Goal: Task Accomplishment & Management: Manage account settings

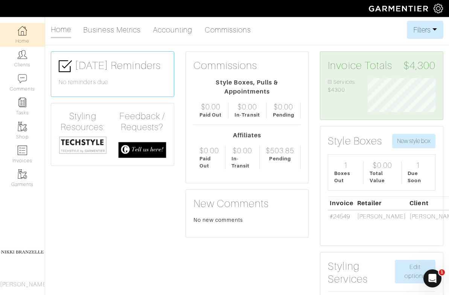
click at [93, 141] on img at bounding box center [83, 145] width 48 height 18
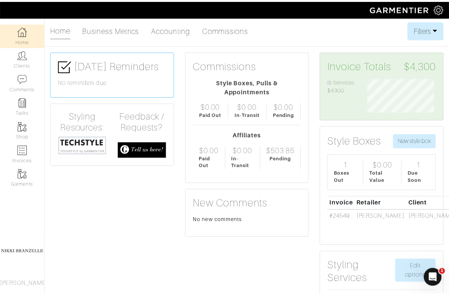
scroll to position [376660, 376614]
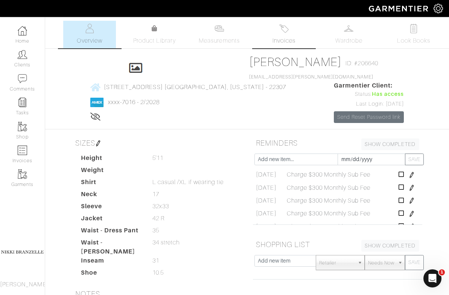
click at [286, 37] on span "Invoices" at bounding box center [284, 40] width 23 height 9
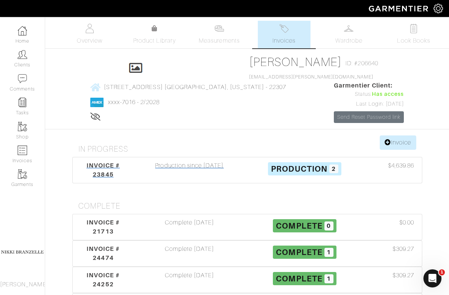
click at [87, 162] on span "INVOICE # 23845" at bounding box center [103, 170] width 33 height 16
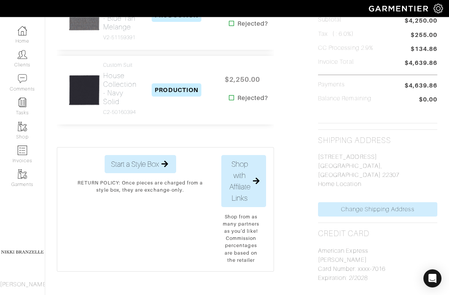
scroll to position [216, 0]
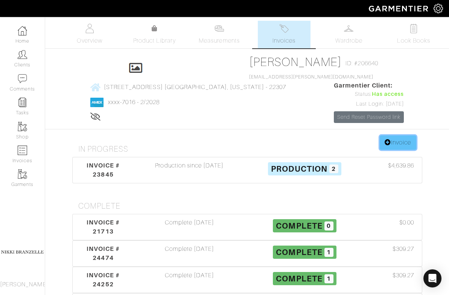
click at [401, 135] on link "Invoice" at bounding box center [398, 142] width 36 height 14
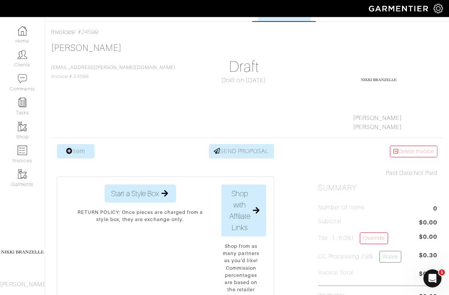
scroll to position [27, 0]
click at [92, 152] on link "Item" at bounding box center [76, 151] width 38 height 14
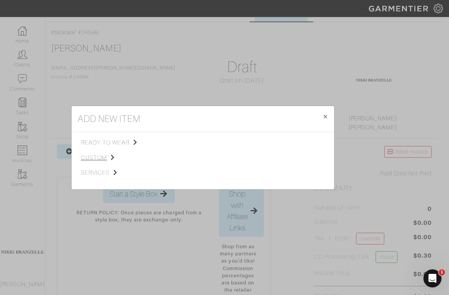
click at [95, 156] on span "custom" at bounding box center [119, 157] width 76 height 9
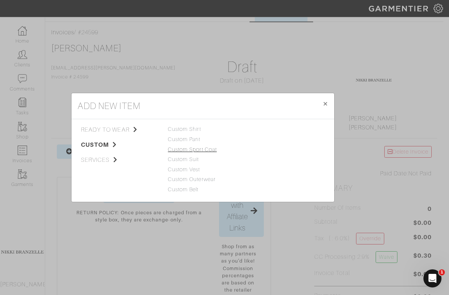
click at [196, 150] on link "Custom Sport Coat" at bounding box center [192, 149] width 49 height 6
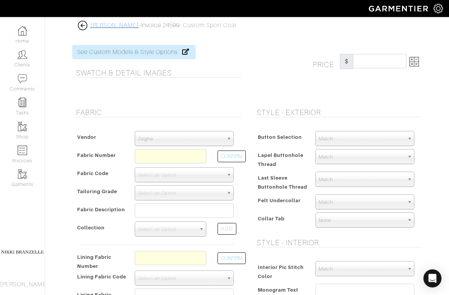
click at [90, 27] on link "[PERSON_NAME]" at bounding box center [114, 25] width 49 height 7
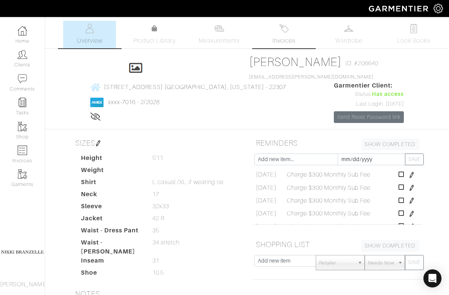
click at [281, 44] on span "Invoices" at bounding box center [284, 40] width 23 height 9
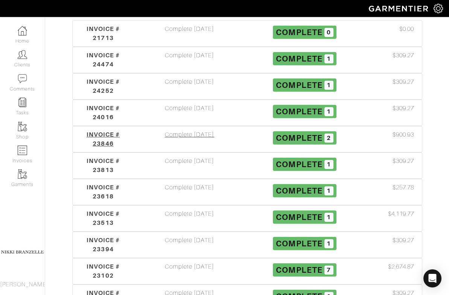
scroll to position [251, 0]
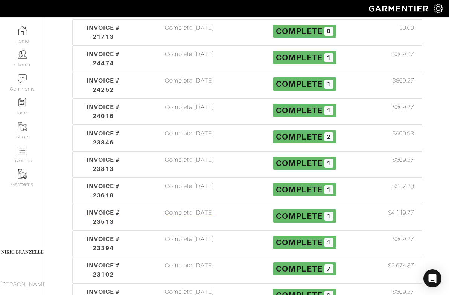
click at [81, 208] on div "INVOICE # 23513" at bounding box center [104, 217] width 58 height 18
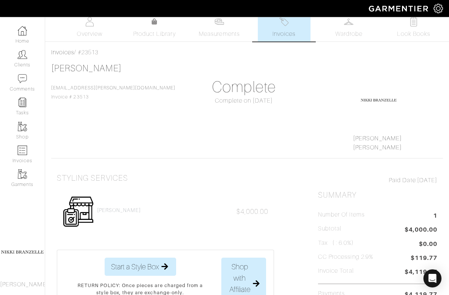
scroll to position [8, 0]
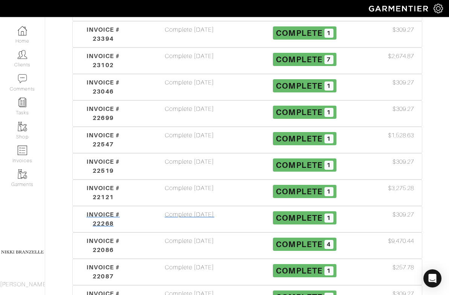
scroll to position [460, 0]
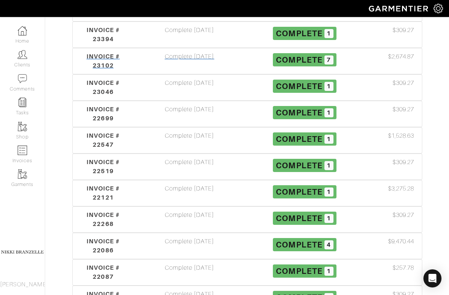
click at [102, 52] on div "INVOICE # 23102" at bounding box center [104, 61] width 58 height 18
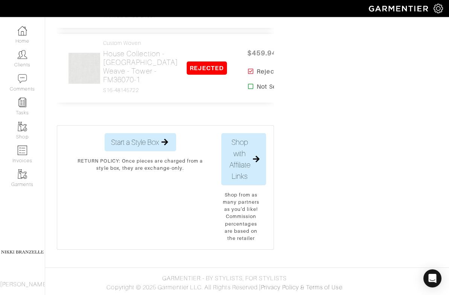
scroll to position [1088, 0]
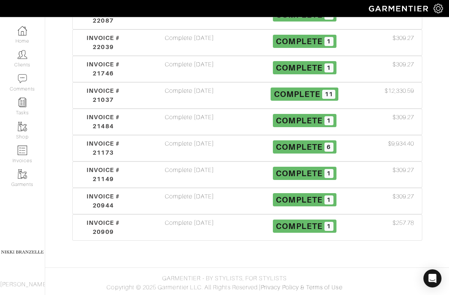
scroll to position [460, 0]
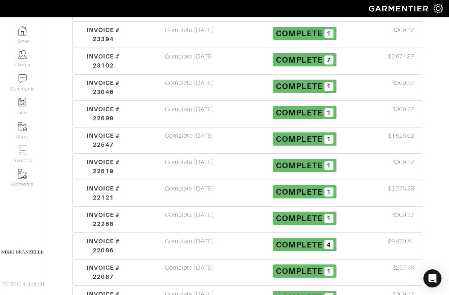
click at [91, 237] on span "INVOICE # 22086" at bounding box center [103, 245] width 33 height 16
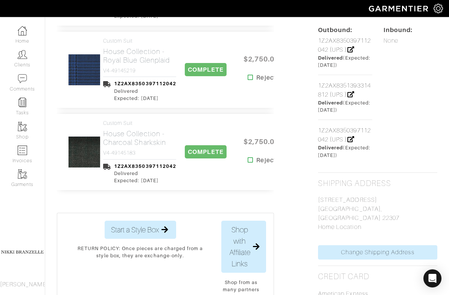
scroll to position [356, 0]
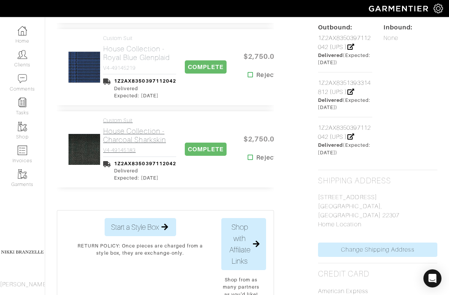
click at [134, 135] on h2 "House Collection - Charcoal Sharkskin" at bounding box center [139, 135] width 73 height 17
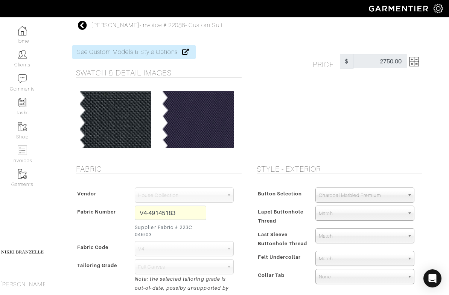
click at [163, 222] on div "V4-49145183 Supplier Fabric # 223C 046/03" at bounding box center [170, 222] width 83 height 35
drag, startPoint x: 166, startPoint y: 227, endPoint x: 220, endPoint y: 227, distance: 53.5
click at [220, 227] on div "Fabric Number V4-49145183 Supplier Fabric # 223C 046/03" at bounding box center [157, 222] width 166 height 35
click at [142, 24] on link "Invoice # 22086" at bounding box center [164, 25] width 44 height 7
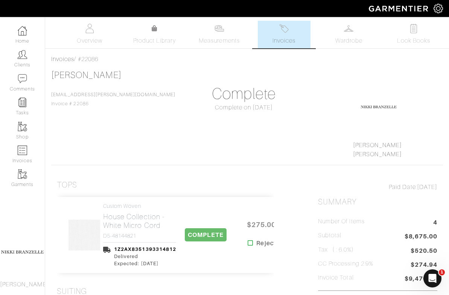
click at [274, 36] on span "Invoices" at bounding box center [284, 40] width 23 height 9
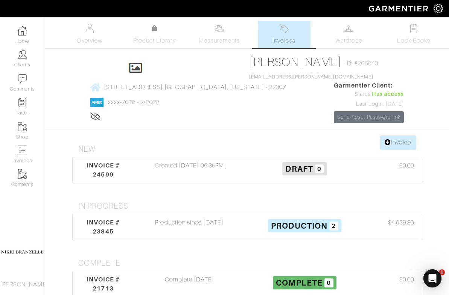
click at [87, 162] on span "INVOICE # 24599" at bounding box center [103, 170] width 33 height 16
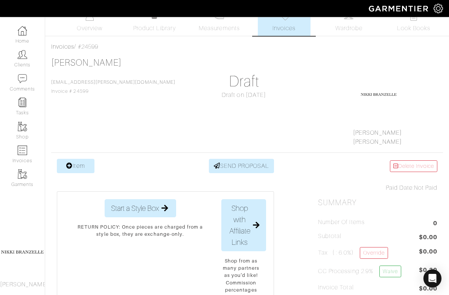
scroll to position [13, 0]
click at [75, 166] on link "Item" at bounding box center [76, 165] width 38 height 14
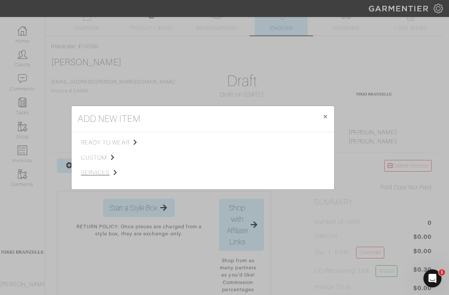
scroll to position [0, 0]
click at [92, 157] on span "custom" at bounding box center [119, 157] width 76 height 9
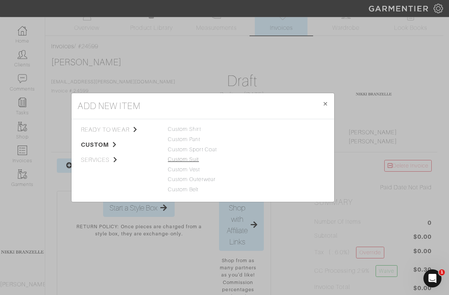
click at [184, 158] on link "Custom Suit" at bounding box center [183, 159] width 31 height 6
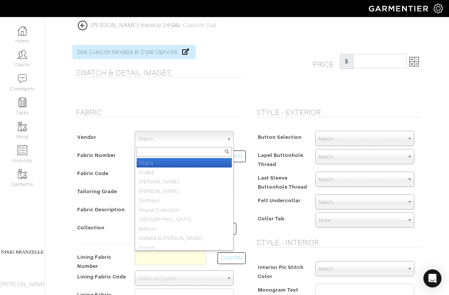
click at [174, 140] on span "Zegna" at bounding box center [181, 138] width 86 height 15
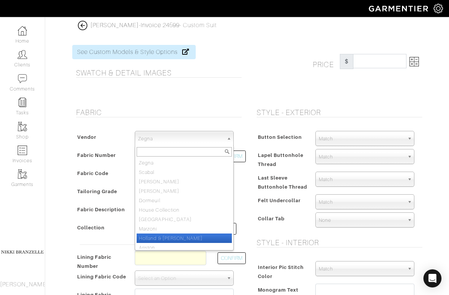
scroll to position [4, 0]
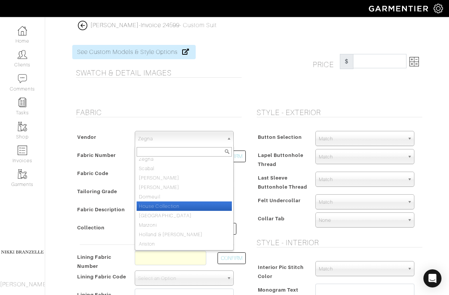
click at [172, 206] on li "House Collection" at bounding box center [184, 205] width 95 height 9
select select "75"
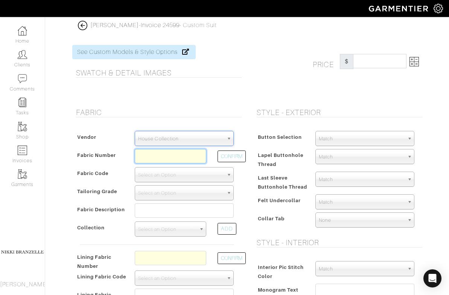
click at [146, 161] on input "text" at bounding box center [171, 156] width 72 height 14
paste input "V4-49145183"
type input "V4-49145183"
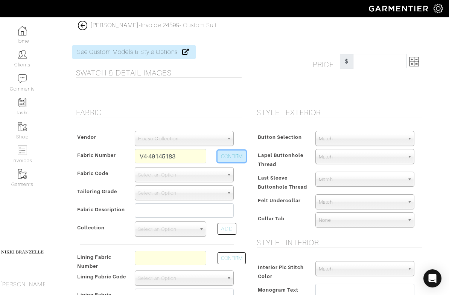
click at [221, 160] on button "CONFIRM" at bounding box center [232, 156] width 28 height 12
select select "919"
type input "Charcoal Sharkskin"
select select
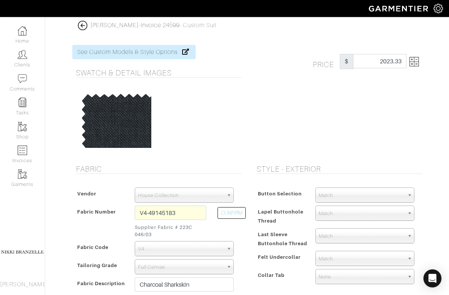
click at [419, 62] on img at bounding box center [414, 61] width 9 height 9
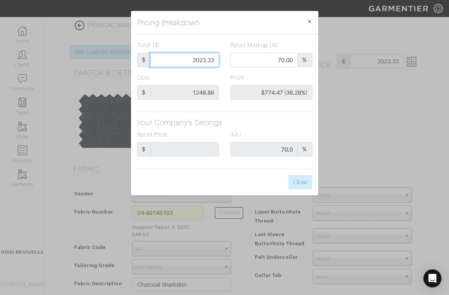
drag, startPoint x: 195, startPoint y: 59, endPoint x: 266, endPoint y: 61, distance: 70.8
click at [266, 61] on div "Total ($) $ 2023.33 Retail Markup (%) 70.00 %" at bounding box center [224, 57] width 187 height 32
type input "27"
type input "0.00"
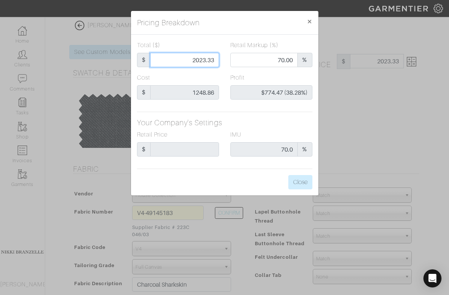
type input "-$1,221.86 (-4525.41%)"
type input "275"
type input "-$973.86 (-354.13%)"
type input "2750"
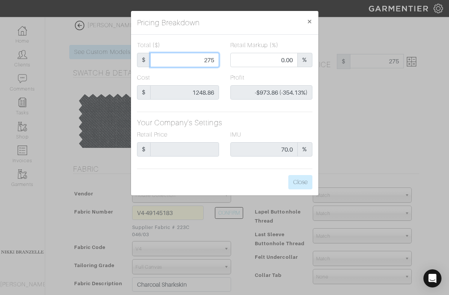
type input "2750"
type input "77.93"
type input "$1,501.14 (54.59%)"
type input "2750"
type input "2750.00"
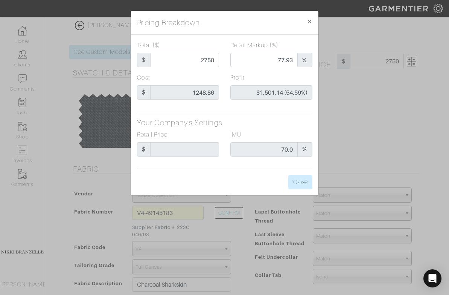
type input "2750.00"
click at [304, 126] on h5 "Your Company's Settings" at bounding box center [225, 122] width 176 height 9
click at [299, 180] on button "Close" at bounding box center [301, 182] width 24 height 14
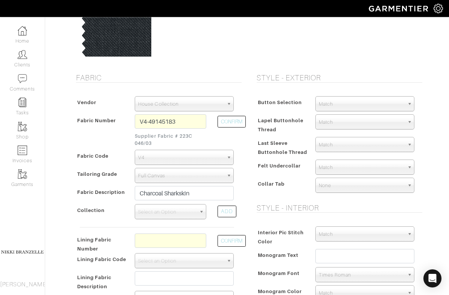
scroll to position [92, 0]
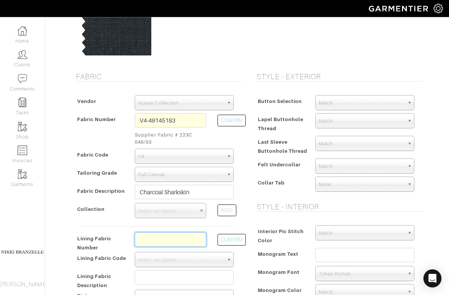
click at [179, 232] on input "text" at bounding box center [171, 239] width 72 height 14
type input "l5-48135271"
click at [226, 234] on button "CONFIRM" at bounding box center [232, 240] width 28 height 12
select select "938"
type input "Mocha Solid"
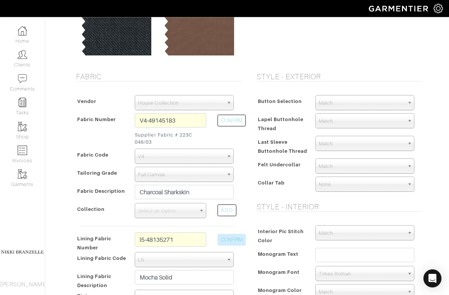
type input "2815.34"
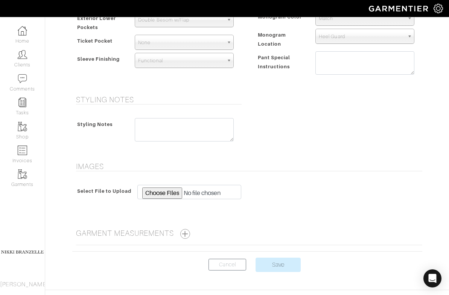
scroll to position [561, 0]
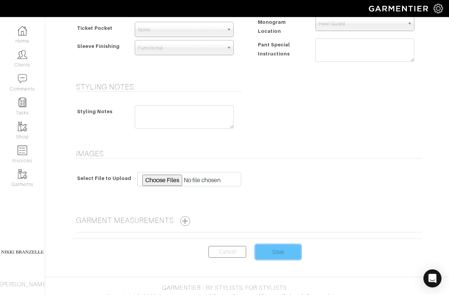
click at [262, 244] on input "Save" at bounding box center [278, 251] width 45 height 14
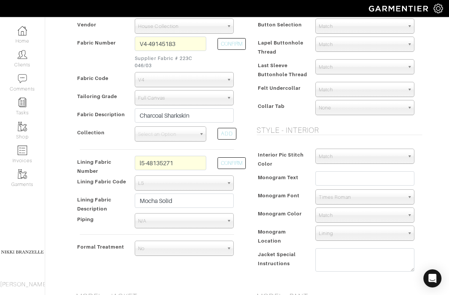
scroll to position [162, 0]
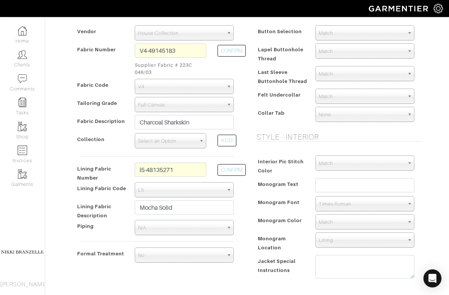
click at [163, 133] on span "Select an Option" at bounding box center [167, 140] width 58 height 15
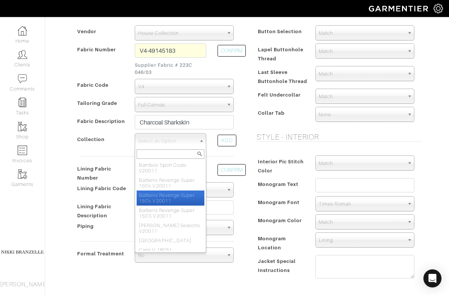
click at [166, 190] on li "Barberis Revenge Super 150's V20011" at bounding box center [171, 197] width 68 height 15
select select "564"
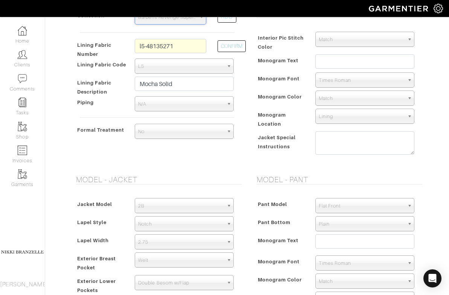
scroll to position [561, 0]
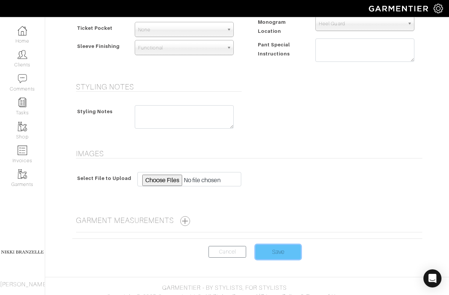
click at [270, 244] on input "Save" at bounding box center [278, 251] width 45 height 14
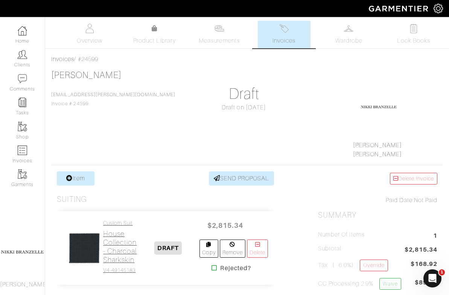
scroll to position [9, 0]
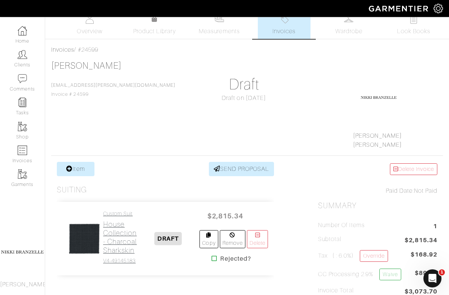
click at [119, 229] on h2 "House Collection - Charcoal Sharkskin" at bounding box center [120, 237] width 34 height 35
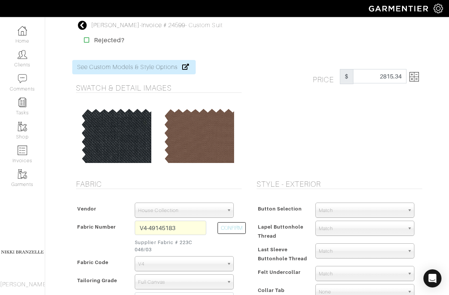
click at [419, 75] on img at bounding box center [414, 76] width 9 height 9
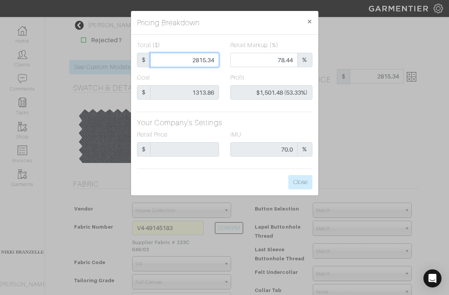
drag, startPoint x: 195, startPoint y: 60, endPoint x: 251, endPoint y: 64, distance: 55.9
click at [251, 64] on div "Total ($) $ 2815.34 Retail Markup (%) 78.44 %" at bounding box center [224, 57] width 187 height 32
type input "27"
type input "0.00"
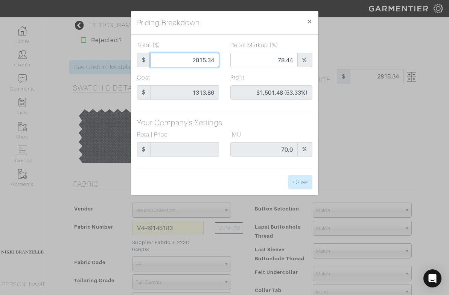
type input "-$1,286.86 (-4766.15%)"
type input "270"
type input "-$1,043.86 (-386.61%)"
type input "2700"
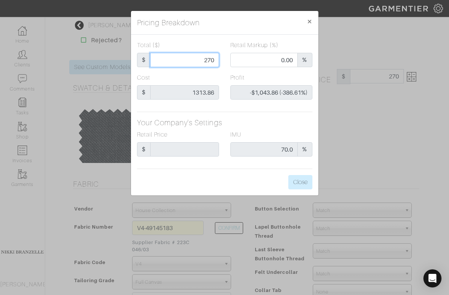
type input "2700"
type input "77.52"
type input "$1,386.14 (51.34%)"
type input "270"
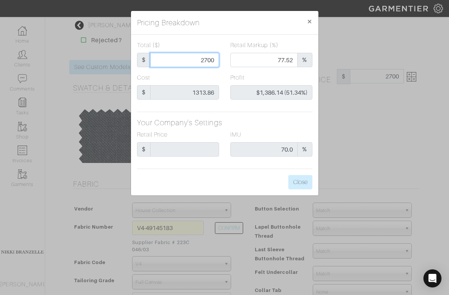
type input "0.00"
type input "-$1,043.86 (-386.61%)"
type input "27"
type input "-$1,286.86 (-4766.15%)"
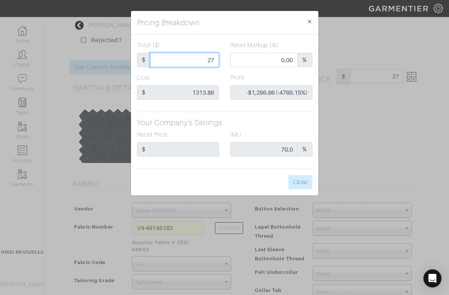
type input "275"
type input "-$1,038.86 (-377.77%)"
type input "2750"
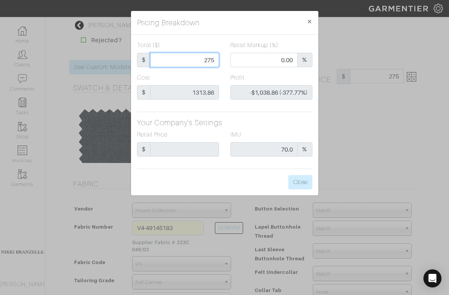
type input "77.93"
type input "$1,436.14 (52.22%)"
type input "2750"
type input "2750.00"
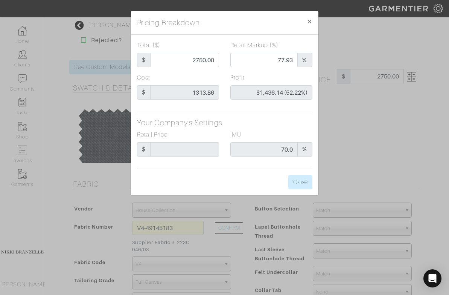
click at [292, 118] on h5 "Your Company's Settings" at bounding box center [225, 122] width 176 height 9
click at [300, 181] on button "Close" at bounding box center [301, 182] width 24 height 14
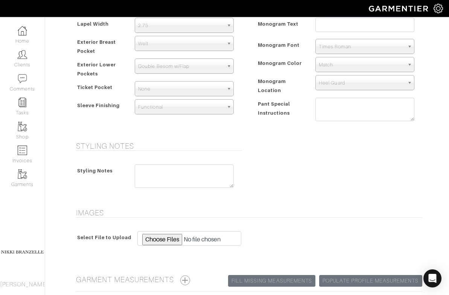
scroll to position [576, 0]
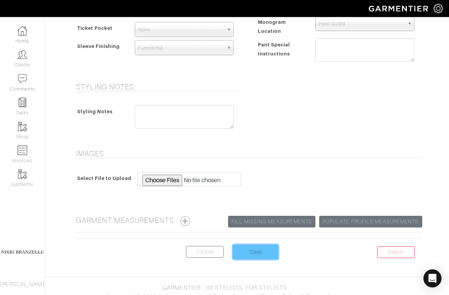
click at [256, 247] on input "Save" at bounding box center [255, 251] width 45 height 14
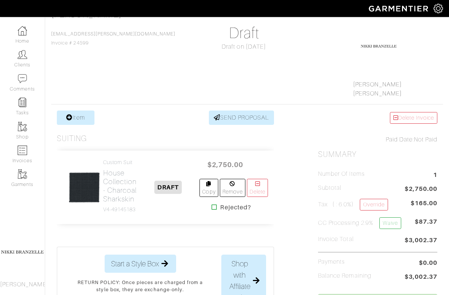
scroll to position [13, 0]
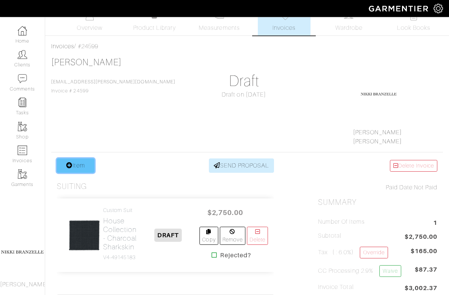
click at [77, 164] on link "Item" at bounding box center [76, 165] width 38 height 14
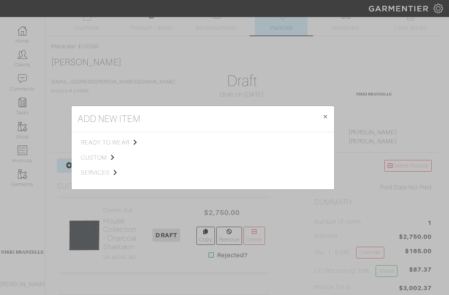
click at [104, 96] on div "add new item × Close ready to wear custom services Tops Bottoms Sport Coats Sui…" at bounding box center [224, 147] width 449 height 295
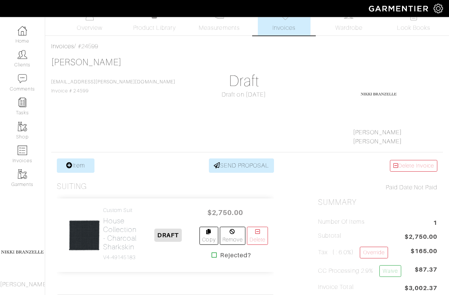
click at [283, 25] on span "Invoices" at bounding box center [284, 27] width 23 height 9
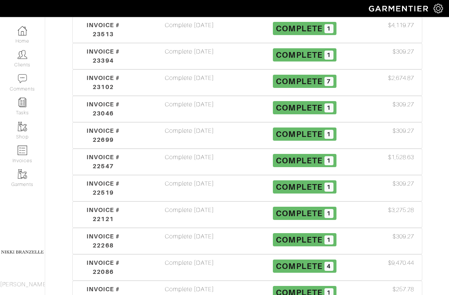
scroll to position [461, 0]
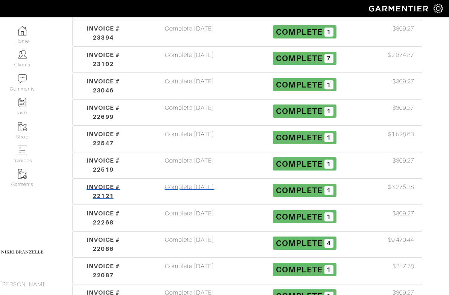
click at [170, 182] on div "Complete [DATE]" at bounding box center [189, 191] width 115 height 18
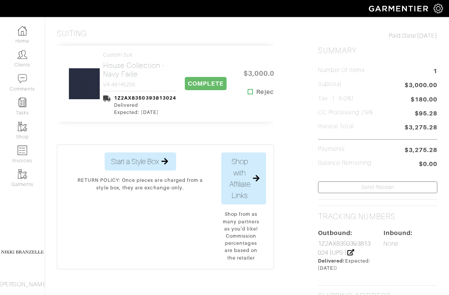
scroll to position [153, 0]
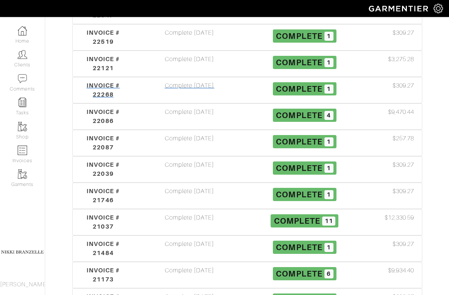
scroll to position [590, 0]
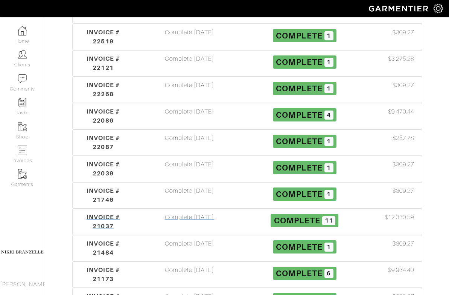
click at [91, 213] on span "INVOICE # 21037" at bounding box center [103, 221] width 33 height 16
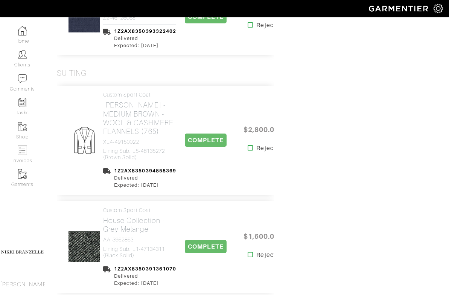
scroll to position [836, 0]
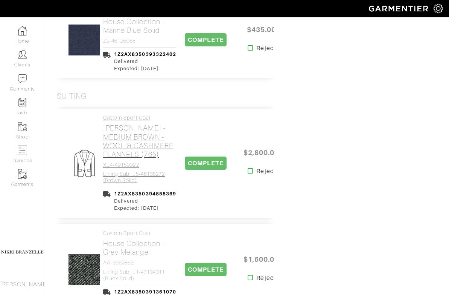
click at [120, 124] on h2 "[PERSON_NAME] - MEDIUM BROWN - WOOL & CASHMERE FLANNELS (765)" at bounding box center [139, 141] width 73 height 35
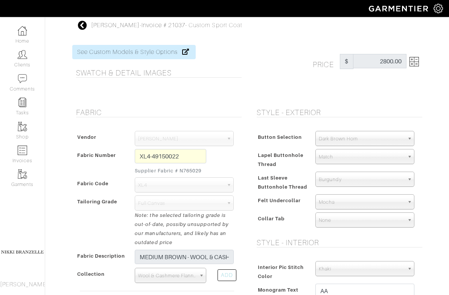
click at [78, 22] on icon at bounding box center [82, 25] width 9 height 9
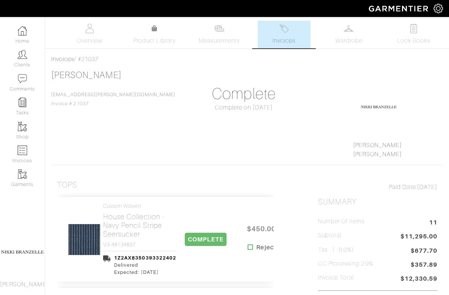
click at [292, 40] on span "Invoices" at bounding box center [284, 40] width 23 height 9
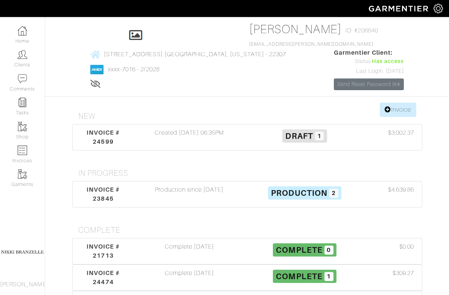
scroll to position [60, 0]
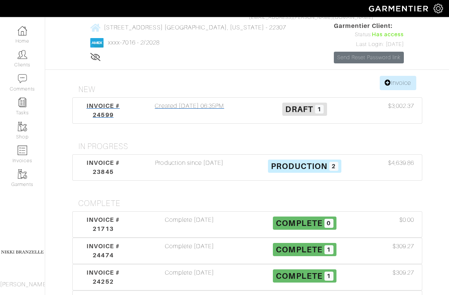
click at [93, 102] on span "INVOICE # 24599" at bounding box center [103, 110] width 33 height 16
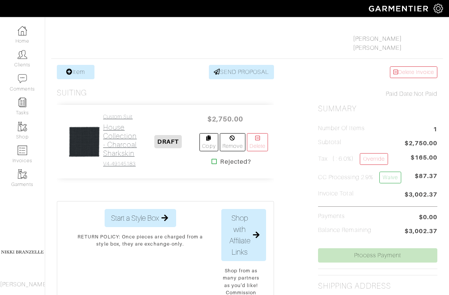
scroll to position [105, 0]
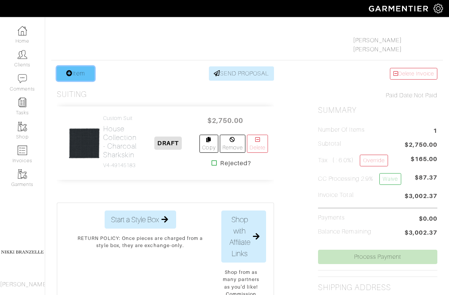
click at [83, 73] on link "Item" at bounding box center [76, 73] width 38 height 14
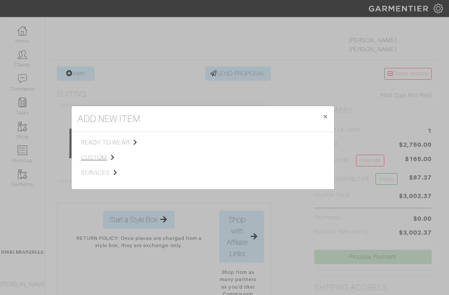
click at [100, 157] on span "custom" at bounding box center [119, 157] width 76 height 9
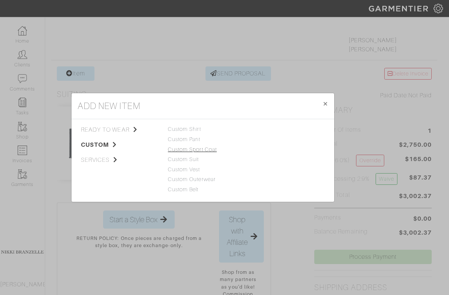
click at [208, 148] on link "Custom Sport Coat" at bounding box center [192, 149] width 49 height 6
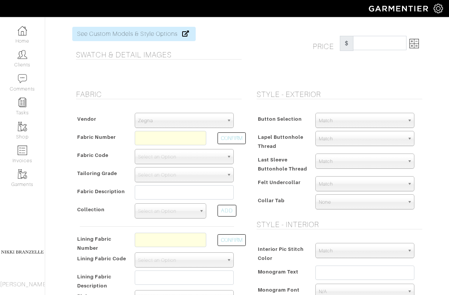
scroll to position [19, 0]
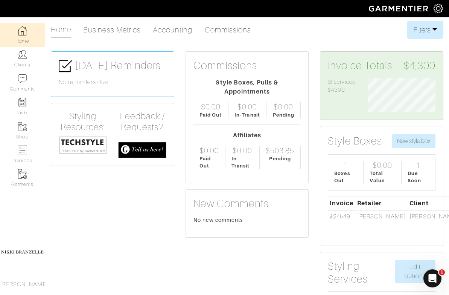
click at [90, 142] on img at bounding box center [83, 145] width 48 height 18
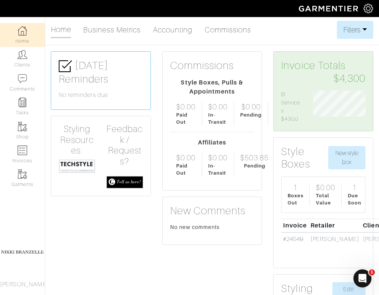
click at [79, 162] on img at bounding box center [77, 166] width 37 height 14
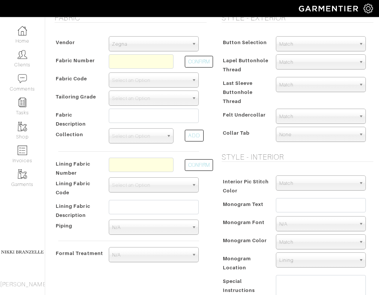
scroll to position [30, 0]
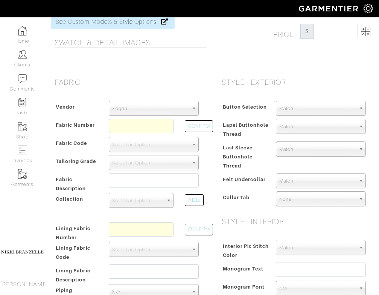
click at [132, 113] on span "Zegna" at bounding box center [150, 108] width 76 height 15
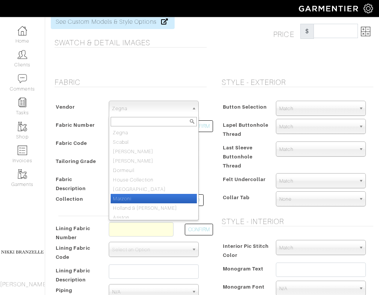
scroll to position [4, 0]
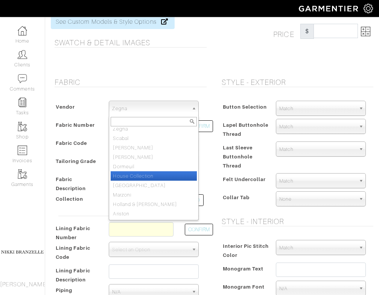
click at [150, 174] on li "House Collection" at bounding box center [154, 175] width 86 height 9
select select "75"
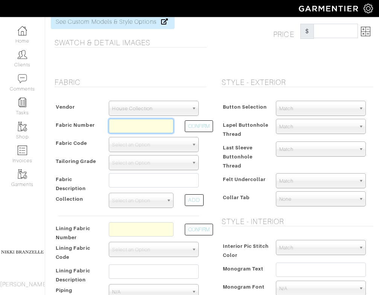
click at [145, 119] on input "text" at bounding box center [141, 126] width 65 height 14
click at [153, 124] on input "c6-50170" at bounding box center [141, 126] width 65 height 14
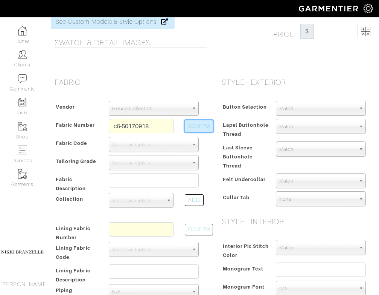
click at [188, 128] on button "CONFIRM" at bounding box center [199, 126] width 28 height 12
type input "C6-50170918"
select select "5712"
type input "Royal Sharkskin"
select select
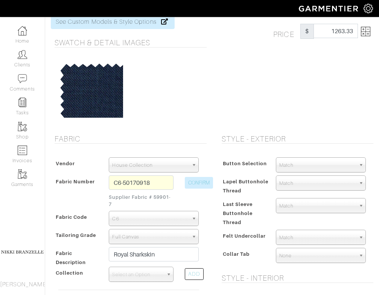
scroll to position [0, 0]
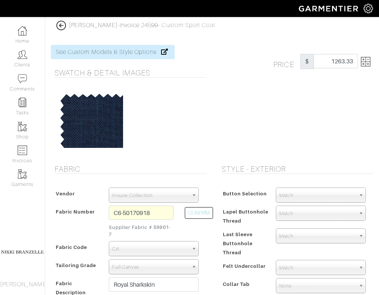
click at [366, 66] on img at bounding box center [365, 61] width 9 height 9
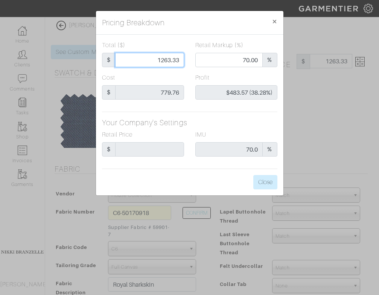
drag, startPoint x: 155, startPoint y: 59, endPoint x: 226, endPoint y: 71, distance: 72.2
click at [226, 71] on div "Total ($) $ 1263.33 Retail Markup (%) 70.00 %" at bounding box center [189, 57] width 187 height 32
type input "2"
type input "0.00"
type input "-$777.76 (-38888.00%)"
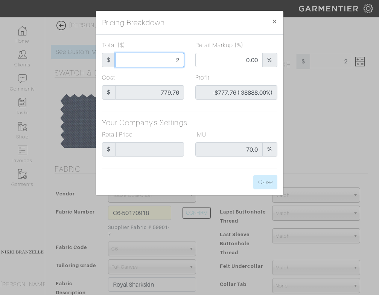
type input "26"
type input "-$753.76 (-2899.08%)"
type input "260"
type input "-$519.76 (-199.91%)"
type input "2600"
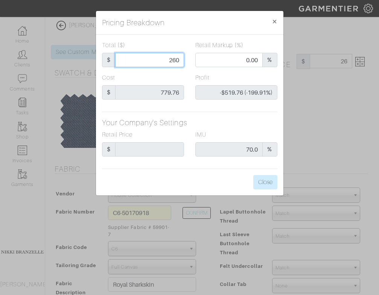
type input "85.42"
type input "$1,820.24 (70.01%)"
type input "2600.00"
click at [250, 129] on div "Total ($) $ 2600.00 Retail Markup (%) 85.42 % Cost $ 779.76 Profit $1,820.24 (7…" at bounding box center [190, 115] width 188 height 160
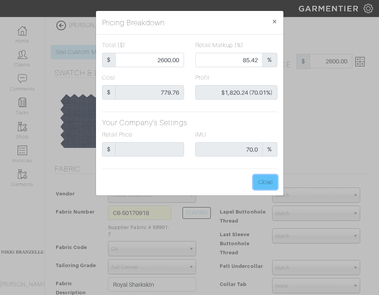
click at [262, 183] on button "Close" at bounding box center [266, 182] width 24 height 14
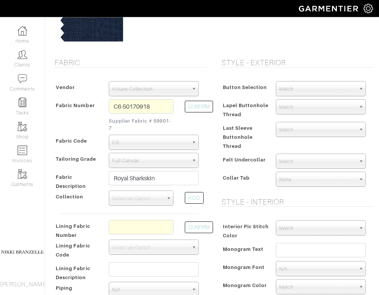
scroll to position [107, 0]
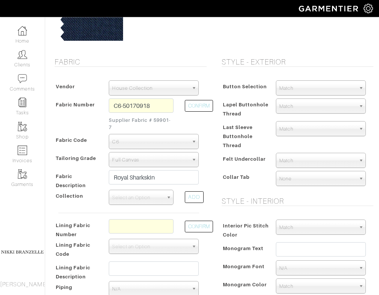
click at [301, 86] on span "Match" at bounding box center [318, 88] width 76 height 15
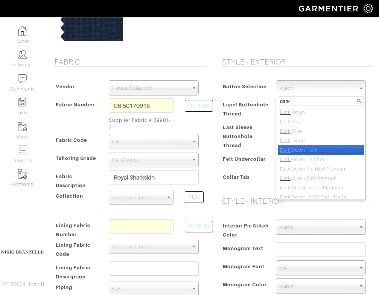
type input "dark"
click at [301, 153] on li "Dark Brown Horn" at bounding box center [321, 149] width 86 height 9
select select "96"
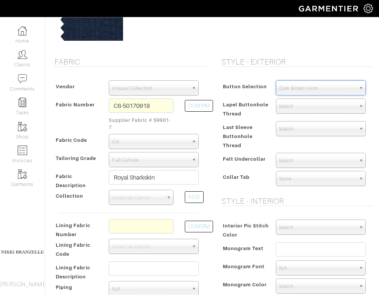
click at [218, 125] on div "Button Selection Match Formal - Fabric Covered with Formal Treatment Fabric Fab…" at bounding box center [296, 135] width 156 height 124
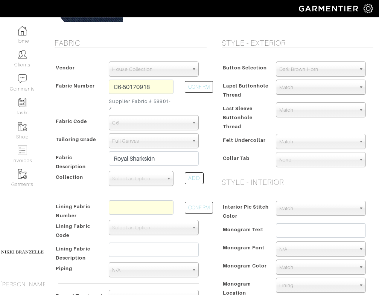
scroll to position [126, 0]
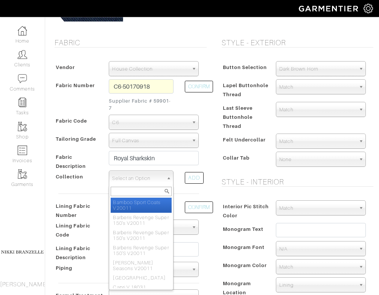
click at [143, 180] on span "Select an Option" at bounding box center [137, 178] width 51 height 15
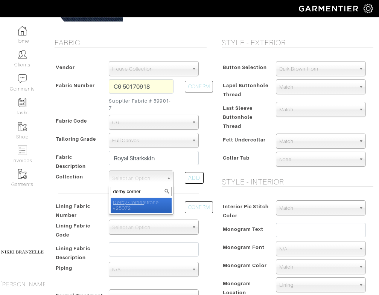
type input "derby corner"
click at [155, 208] on li "Derby Corner strone v25072" at bounding box center [141, 204] width 61 height 15
select select "1132"
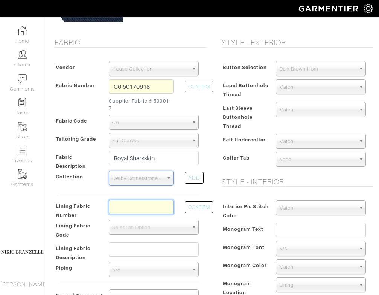
click at [162, 209] on input "text" at bounding box center [141, 207] width 65 height 14
type input "l5-48135268"
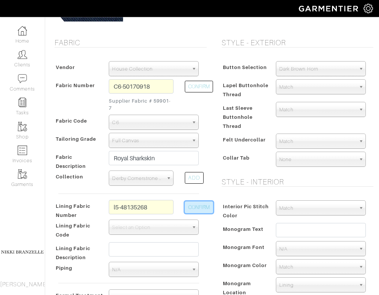
click at [191, 203] on button "CONFIRM" at bounding box center [199, 207] width 28 height 12
select select "938"
type input "Tan Solid"
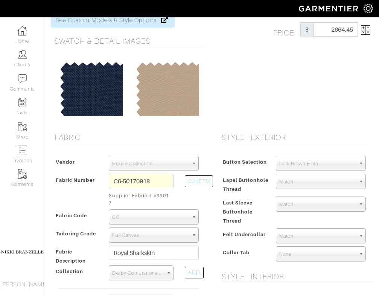
scroll to position [0, 0]
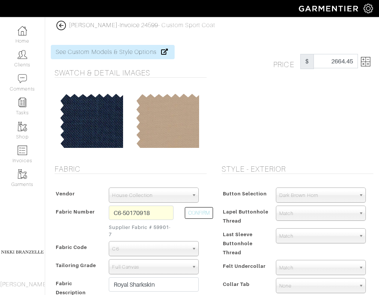
click at [368, 58] on img at bounding box center [365, 61] width 9 height 9
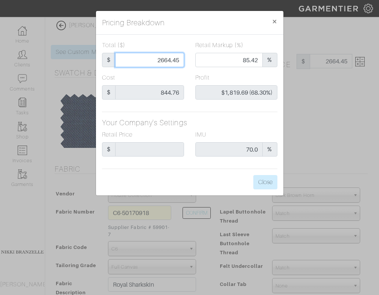
drag, startPoint x: 160, startPoint y: 60, endPoint x: 207, endPoint y: 72, distance: 47.8
click at [207, 72] on div "Total ($) $ 2664.45 Retail Markup (%) 85.42 %" at bounding box center [189, 57] width 187 height 32
type input "27"
type input "0.00"
type input "-$817.76 (-3028.74%)"
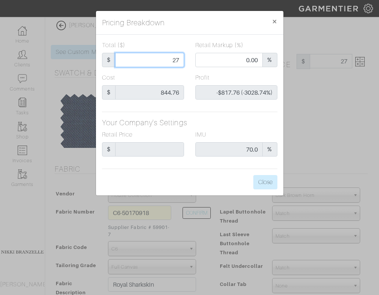
type input "270"
type input "-$574.76 (-212.87%)"
type input "2700"
type input "85.96"
type input "$1,855.24 (68.71%)"
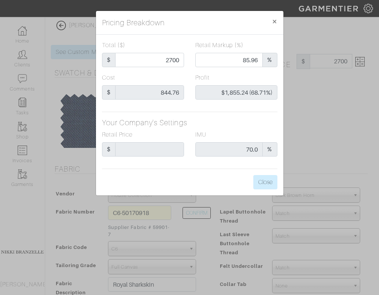
type input "2700.00"
click at [222, 116] on div "Total ($) $ 2700.00 Retail Markup (%) 85.96 % Cost $ 844.76 Profit $1,855.24 (6…" at bounding box center [190, 115] width 188 height 160
click at [267, 180] on button "Close" at bounding box center [266, 182] width 24 height 14
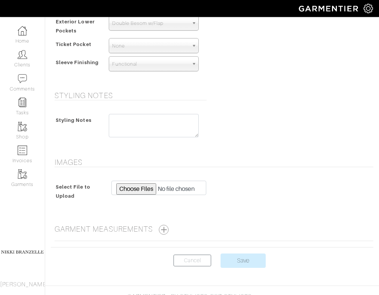
scroll to position [571, 0]
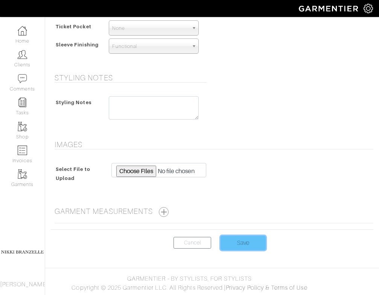
click at [235, 243] on input "Save" at bounding box center [243, 242] width 45 height 14
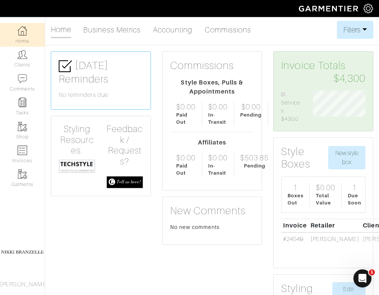
scroll to position [32, 64]
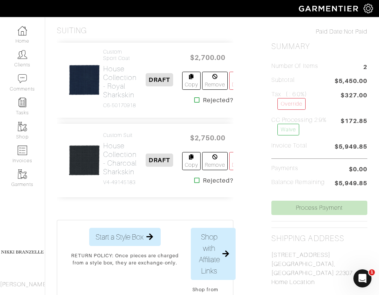
scroll to position [168, 0]
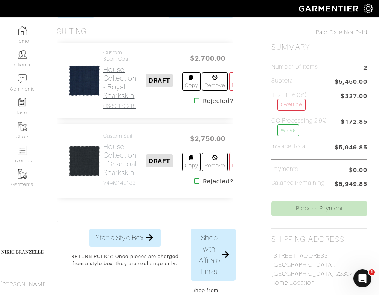
click at [119, 75] on h2 "House Collection - Royal Sharkskin" at bounding box center [120, 82] width 34 height 35
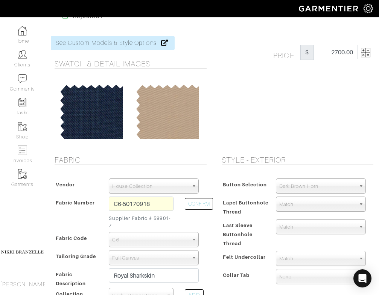
scroll to position [31, 0]
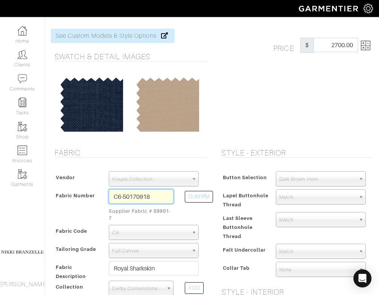
click at [132, 194] on input "C6-50170918" at bounding box center [141, 196] width 65 height 14
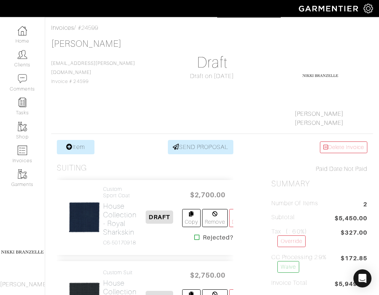
scroll to position [168, 0]
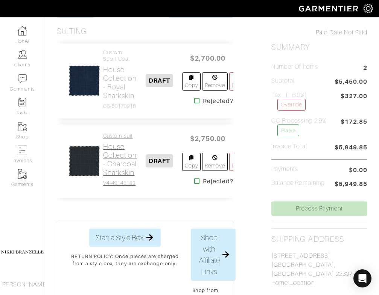
click at [129, 156] on h2 "House Collection - Charcoal Sharkskin" at bounding box center [120, 159] width 34 height 35
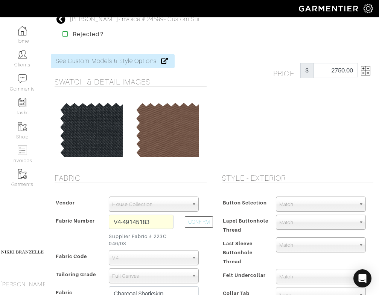
scroll to position [8, 0]
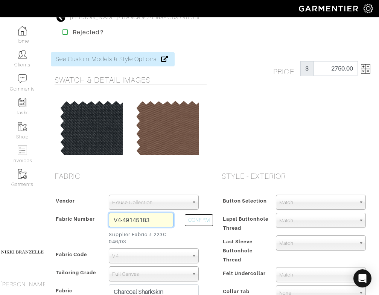
click at [147, 225] on input "V4-49145183" at bounding box center [141, 219] width 65 height 14
paste input "C6-50170918"
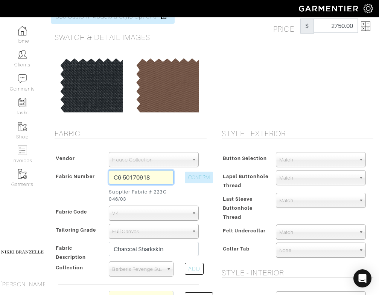
scroll to position [59, 0]
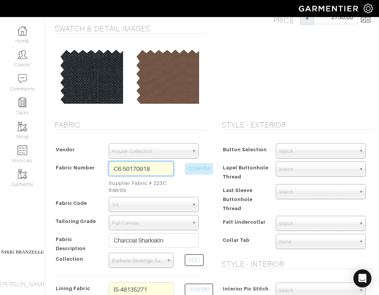
type input "C6-50170918"
click at [195, 166] on button "CONFIRM" at bounding box center [199, 169] width 28 height 12
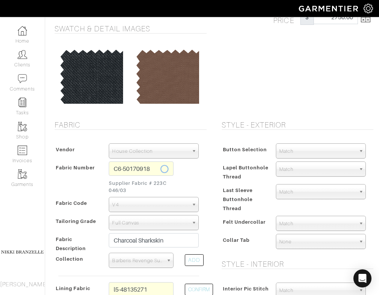
select select "5818"
type input "Royal Sharkskin"
select select
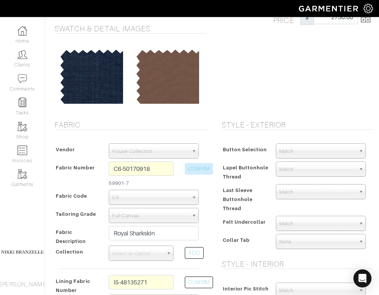
type input "1963.50"
click at [302, 151] on span "Match" at bounding box center [318, 151] width 76 height 15
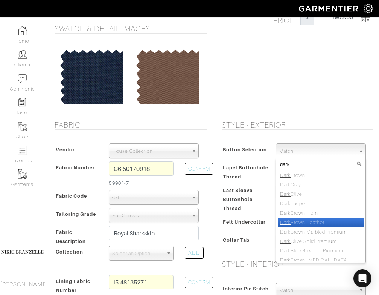
type input "dark"
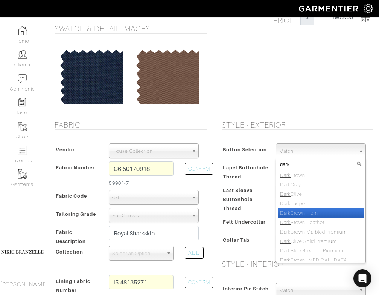
click at [313, 215] on li "Dark Brown Horn" at bounding box center [321, 212] width 86 height 9
select select "96"
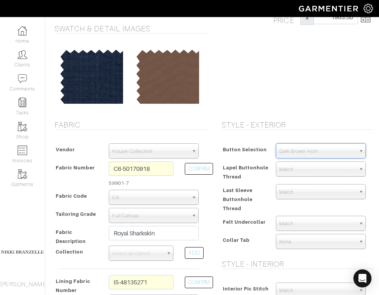
click at [304, 222] on span "Match" at bounding box center [318, 223] width 76 height 15
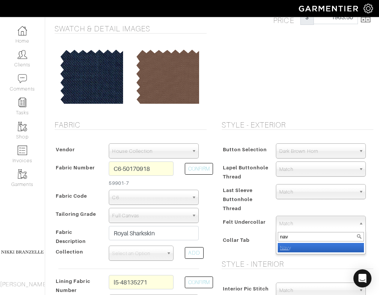
type input "nav"
click at [307, 248] on li "Nav y" at bounding box center [321, 247] width 86 height 9
select select "8"
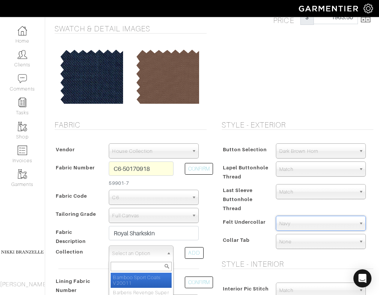
click at [148, 252] on span "Select an Option" at bounding box center [137, 253] width 51 height 15
type input "c"
type input "derby corner"
click at [156, 276] on li "Derby Corner strone v25072" at bounding box center [141, 279] width 61 height 15
select select "1132"
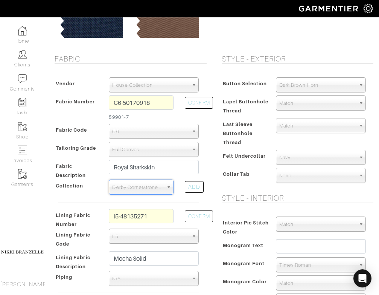
scroll to position [129, 0]
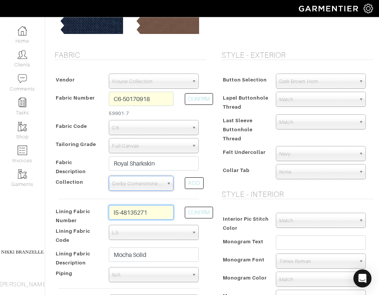
click at [158, 212] on input "l5-48135271" at bounding box center [141, 212] width 65 height 14
click at [163, 215] on input "l5-48135271" at bounding box center [141, 212] width 65 height 14
drag, startPoint x: 133, startPoint y: 211, endPoint x: 176, endPoint y: 218, distance: 43.8
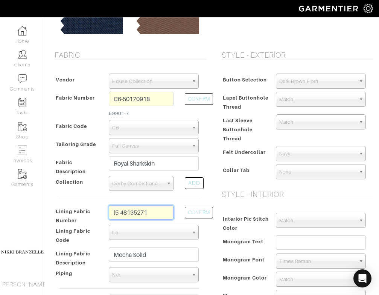
click at [176, 218] on div "l5-48135271" at bounding box center [141, 215] width 76 height 20
type input "l5-48135268"
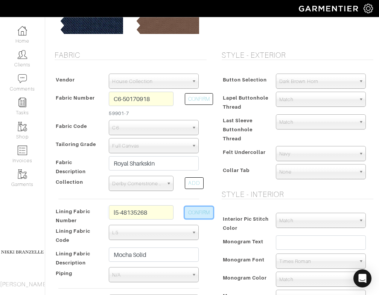
click at [194, 211] on button "CONFIRM" at bounding box center [199, 212] width 28 height 12
type input "Tan Solid"
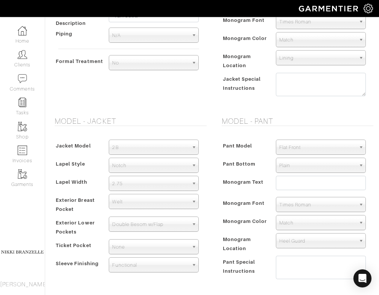
scroll to position [368, 0]
click at [327, 147] on span "Flat Front" at bounding box center [318, 146] width 76 height 15
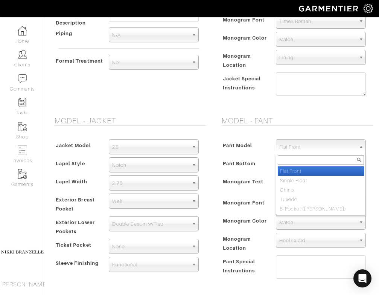
click at [301, 172] on li "Flat Front" at bounding box center [321, 170] width 86 height 9
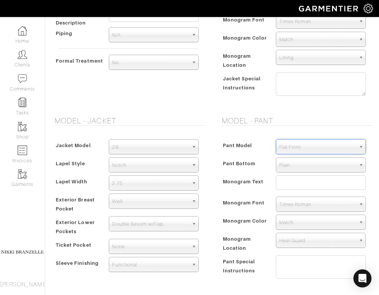
click at [300, 166] on span "Plain" at bounding box center [318, 164] width 76 height 15
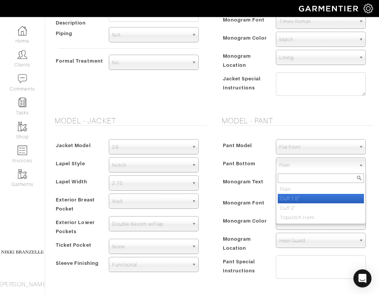
click at [298, 199] on li "Cuff 1.5"" at bounding box center [321, 198] width 86 height 9
select select "Cuff 1.5""
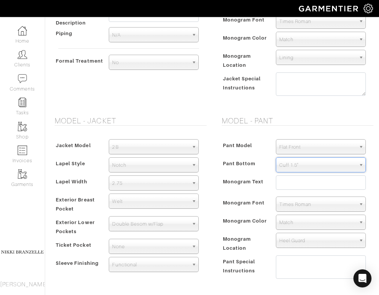
click at [240, 112] on form "See Custom Models & Style Options Swatch & Detail Images Price $ 1963.50 Fabric…" at bounding box center [212, 83] width 323 height 802
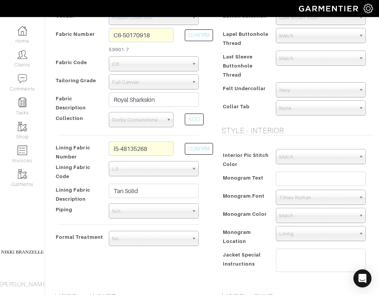
scroll to position [190, 0]
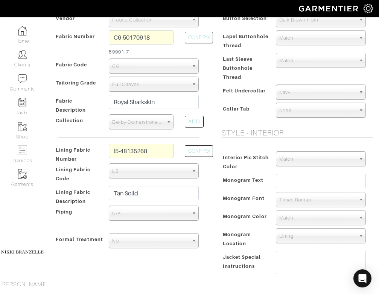
click at [289, 37] on span "Match" at bounding box center [318, 38] width 76 height 15
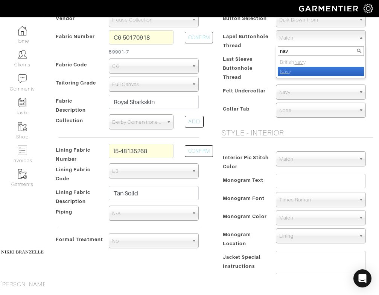
type input "nav"
click at [288, 71] on em "Nav" at bounding box center [284, 72] width 9 height 6
select select "8"
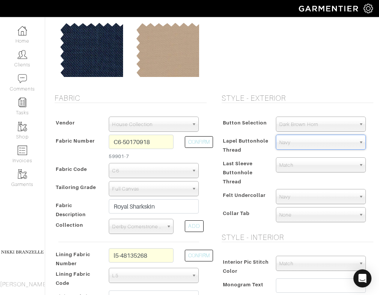
scroll to position [0, 0]
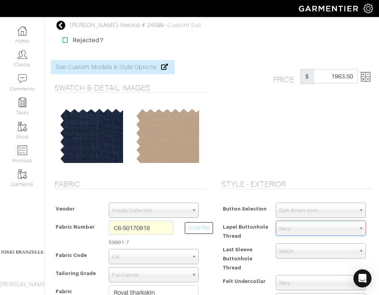
click at [364, 78] on img at bounding box center [365, 76] width 9 height 9
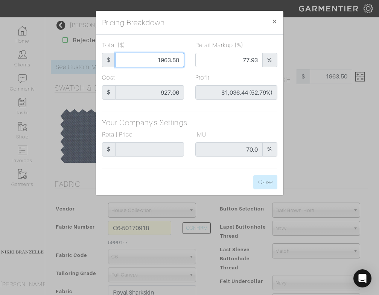
drag, startPoint x: 148, startPoint y: 57, endPoint x: 235, endPoint y: 74, distance: 88.6
click at [235, 74] on div "Total ($) $ 1963.50 Retail Markup (%) 77.93 % Cost $ 927.06 Profit $1,036.44 (5…" at bounding box center [190, 115] width 188 height 160
type input "2"
type input "0.00"
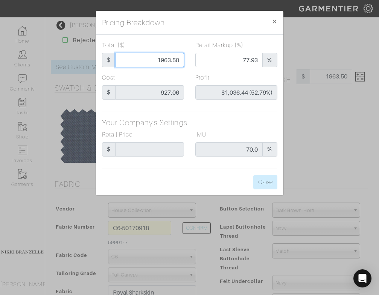
type input "-$925.06 (-46253.00%)"
type input "27"
type input "-$900.06 (-3333.56%)"
type input "275"
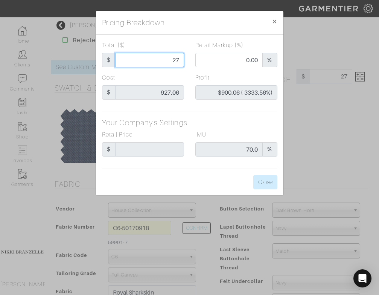
type input "275"
type input "-$652.06 (-237.11%)"
type input "2750"
type input "84.76"
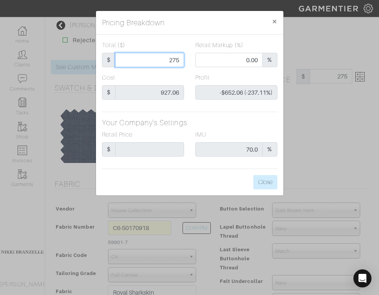
type input "$1,822.94 (66.29%)"
type input "2750"
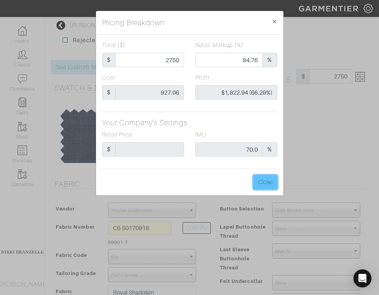
type input "2750.00"
click at [268, 181] on button "Close" at bounding box center [266, 182] width 24 height 14
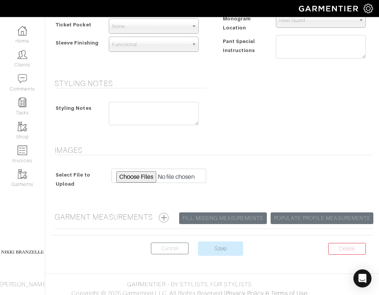
scroll to position [594, 0]
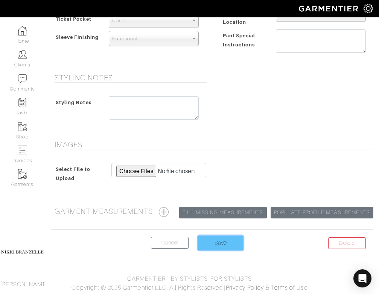
click at [230, 238] on input "Save" at bounding box center [220, 242] width 45 height 14
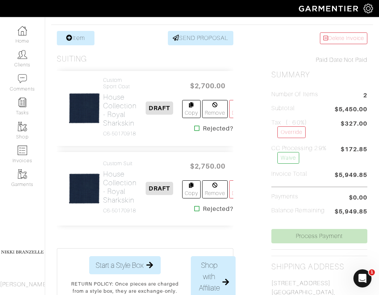
scroll to position [141, 0]
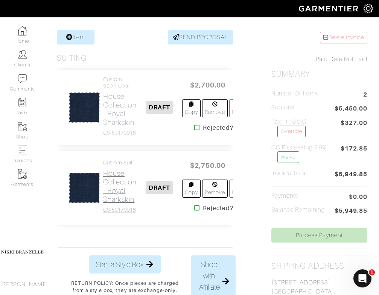
click at [128, 198] on h2 "House Collection - Royal Sharkskin" at bounding box center [120, 186] width 34 height 35
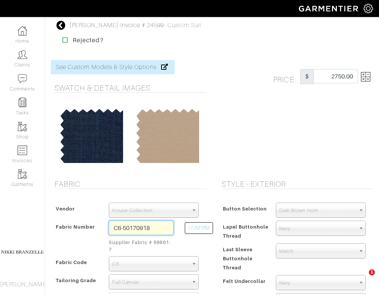
click at [134, 228] on input "C6-50170918" at bounding box center [141, 227] width 65 height 14
click at [124, 227] on input "609766" at bounding box center [141, 227] width 65 height 14
type input "609-766"
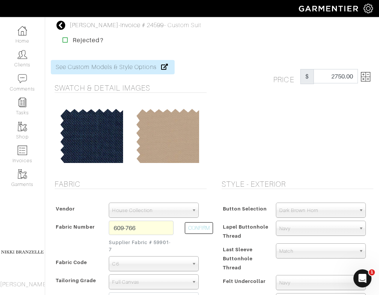
click at [188, 213] on span "House Collection" at bounding box center [150, 210] width 76 height 15
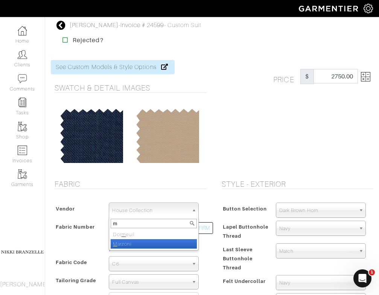
type input "m"
click at [136, 247] on li "M arzoni" at bounding box center [154, 243] width 86 height 9
select select "77"
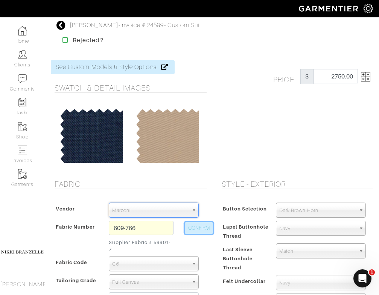
click at [201, 229] on button "CONFIRM" at bounding box center [199, 228] width 28 height 12
select select
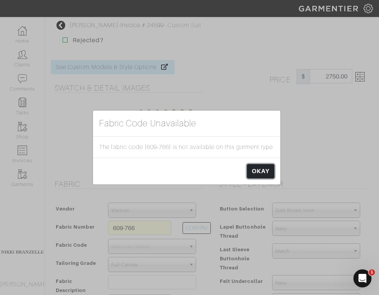
click at [257, 172] on link "OKAY" at bounding box center [260, 171] width 27 height 14
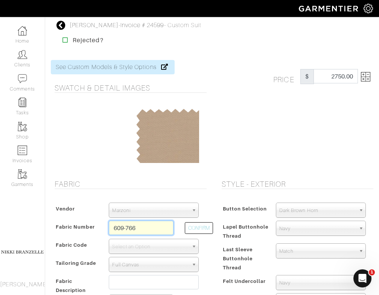
click at [127, 230] on input "609-766" at bounding box center [141, 227] width 65 height 14
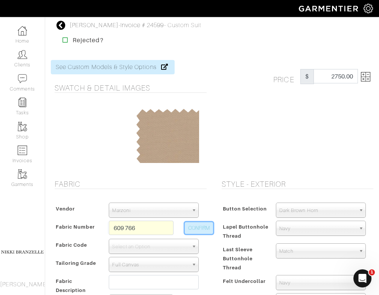
click at [200, 228] on button "CONFIRM" at bounding box center [199, 228] width 28 height 12
type input "XM3-49146740"
select select "983"
type input "Charcoal / Blue Check"
select select
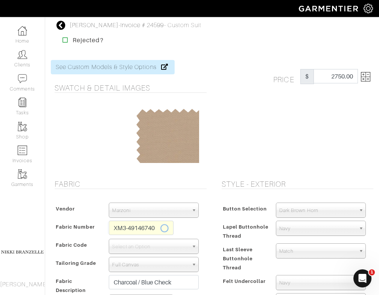
type input "4651.61"
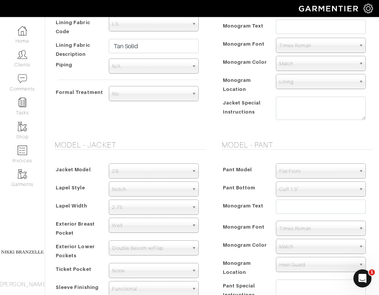
scroll to position [594, 0]
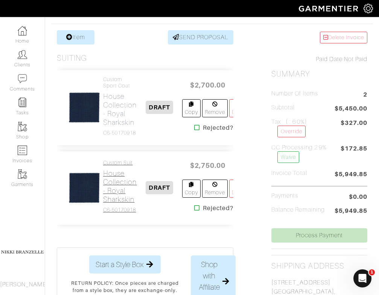
click at [114, 193] on h2 "House Collection - Royal Sharkskin" at bounding box center [120, 186] width 34 height 35
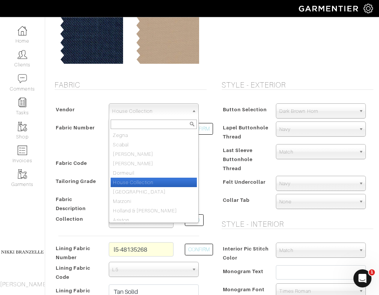
click at [154, 112] on span "House Collection" at bounding box center [150, 111] width 76 height 15
type input "l"
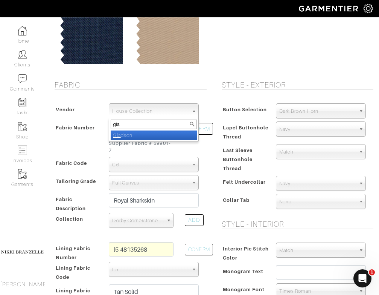
type input "gla"
click at [128, 134] on li "Gla dson" at bounding box center [154, 134] width 86 height 9
select select "74"
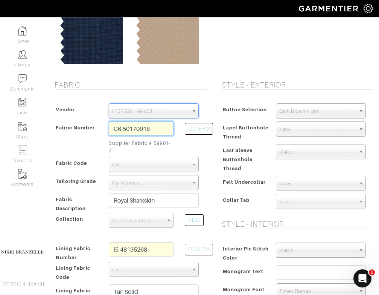
click at [124, 129] on input "C6-50170918" at bounding box center [141, 128] width 65 height 14
paste input "264407"
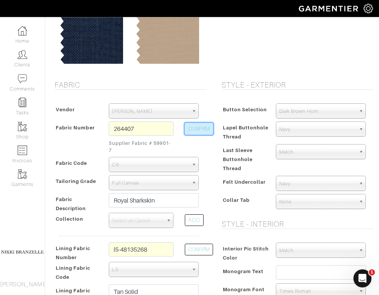
click at [203, 130] on button "CONFIRM" at bounding box center [199, 129] width 28 height 12
type input "XG7-50167138"
select select "1424"
type input "Blue/Grey - Textured Jackets"
select select
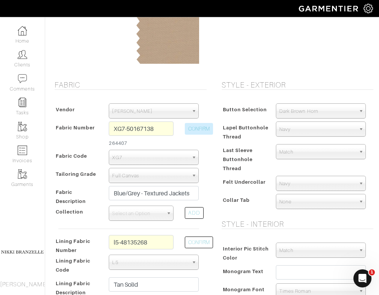
type input "6580.75"
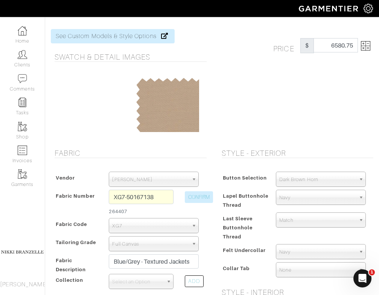
scroll to position [32, 0]
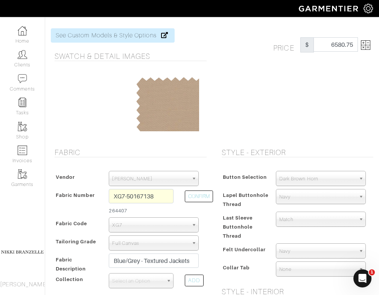
click at [363, 44] on img at bounding box center [365, 44] width 9 height 9
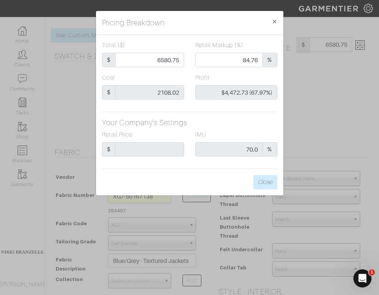
click at [328, 116] on div "Pricing Breakdown × Total ($) $ 6580.75 Retail Markup (%) 84.76 % Cost $ 2108.0…" at bounding box center [189, 147] width 379 height 295
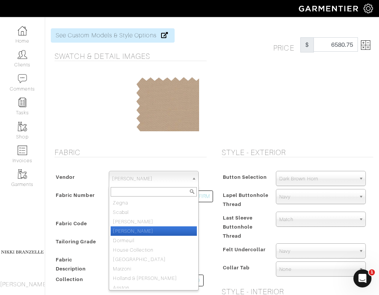
click at [136, 179] on span "Gladson" at bounding box center [150, 178] width 76 height 15
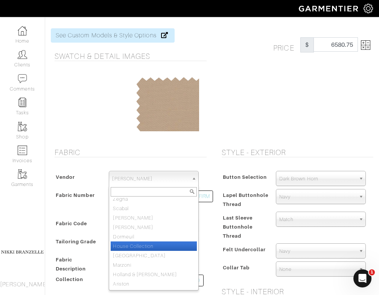
click at [130, 247] on li "House Collection" at bounding box center [154, 245] width 86 height 9
select select "75"
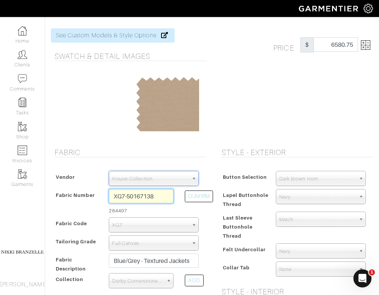
click at [128, 195] on input "XG7-50167138" at bounding box center [141, 196] width 65 height 14
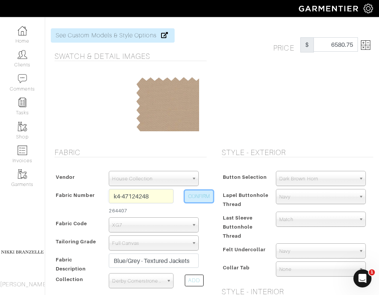
click at [207, 202] on button "CONFIRM" at bounding box center [199, 196] width 28 height 12
type input "K4-47124248"
select select "5844"
type input "Royal Mélange"
select select
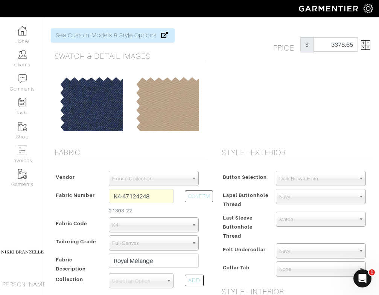
click at [363, 46] on img at bounding box center [365, 44] width 9 height 9
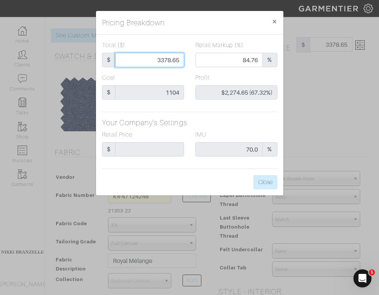
drag, startPoint x: 154, startPoint y: 58, endPoint x: 213, endPoint y: 70, distance: 59.8
click at [213, 70] on div "Total ($) $ 3378.65 Retail Markup (%) 84.76 %" at bounding box center [189, 57] width 187 height 32
type input "2"
type input "0.00"
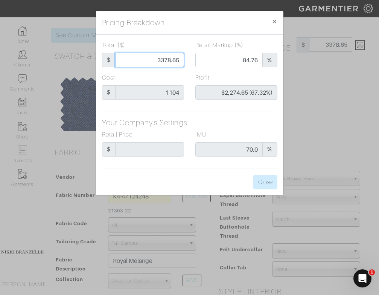
type input "-$1,102.00 (-55100.00%)"
type input "27"
type input "-$1,077.00 (-3988.89%)"
type input "275"
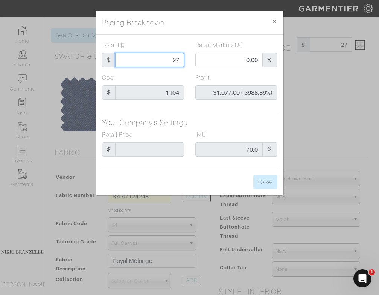
type input "275"
type input "-$829.00 (-301.45%)"
type input "2750"
type input "81.64"
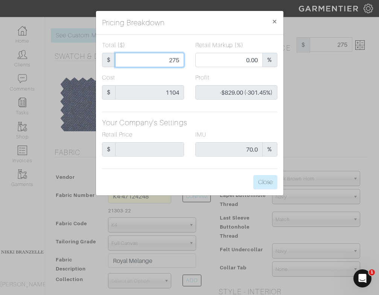
type input "$1,646.00 (59.85%)"
type input "2750"
type input "2750.00"
click at [231, 123] on h5 "Your Company's Settings" at bounding box center [190, 122] width 176 height 9
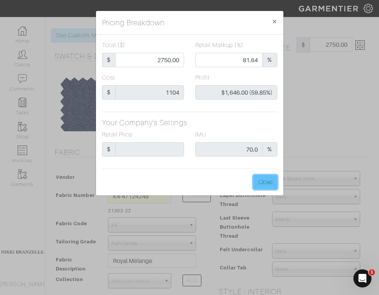
click at [265, 179] on button "Close" at bounding box center [266, 182] width 24 height 14
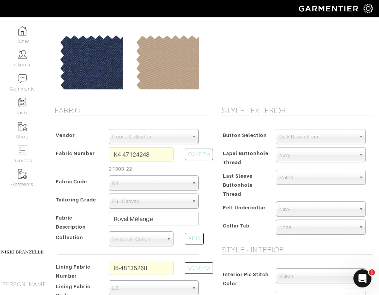
scroll to position [76, 0]
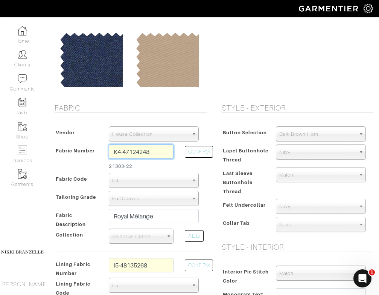
click at [156, 151] on input "K4-47124248" at bounding box center [141, 151] width 65 height 14
type input "K4-47124247"
click at [196, 152] on button "CONFIRM" at bounding box center [199, 152] width 28 height 12
type input "Blue Mélange"
select select
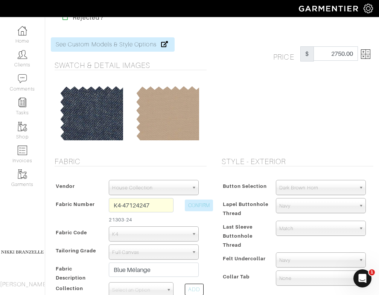
scroll to position [24, 0]
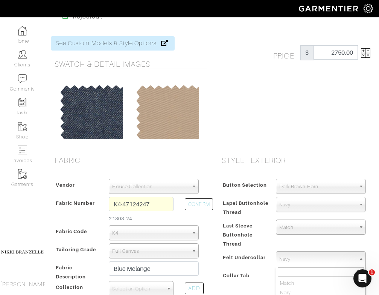
click at [296, 255] on span "Navy" at bounding box center [318, 258] width 76 height 15
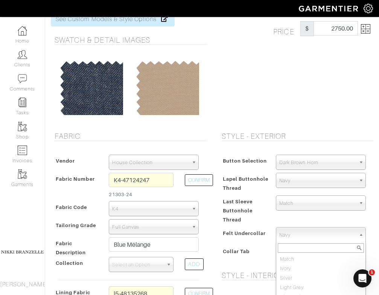
scroll to position [49, 0]
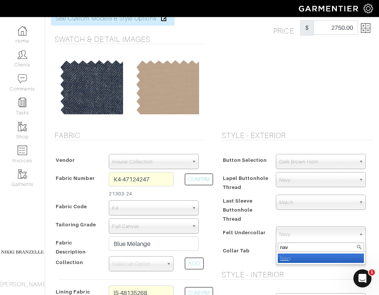
type input "nav"
click at [298, 257] on li "Nav y" at bounding box center [321, 257] width 86 height 9
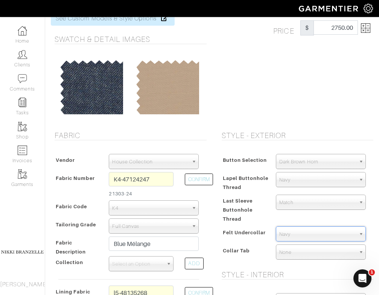
click at [298, 203] on span "Match" at bounding box center [318, 202] width 76 height 15
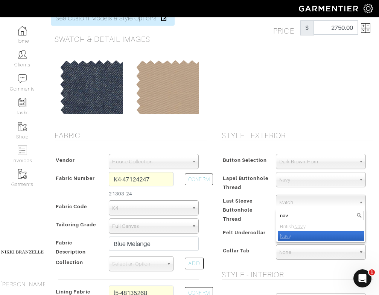
type input "nav"
click at [287, 235] on em "Nav" at bounding box center [284, 236] width 9 height 6
select select "8"
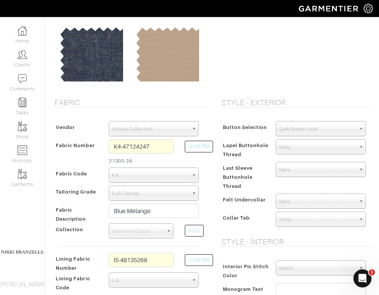
scroll to position [82, 0]
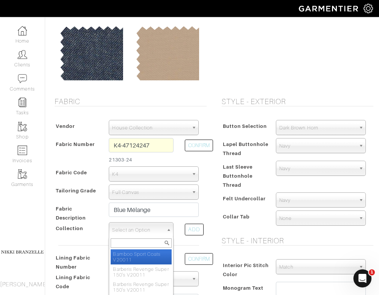
click at [130, 234] on span "Select an Option" at bounding box center [137, 229] width 51 height 15
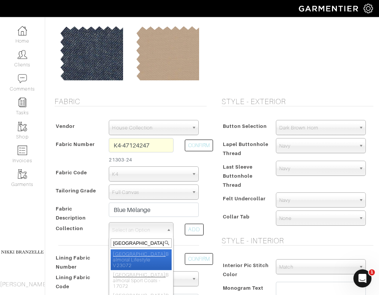
type input "kensington"
click at [137, 254] on em "Kensington" at bounding box center [139, 254] width 53 height 6
select select "986"
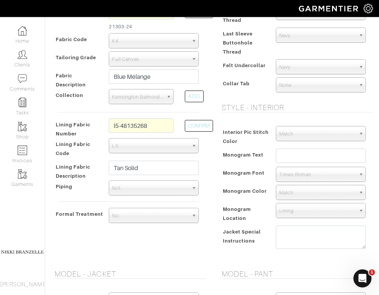
scroll to position [222, 0]
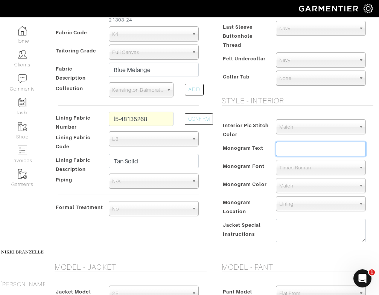
click at [312, 145] on input "text" at bounding box center [321, 149] width 90 height 14
type input "AA"
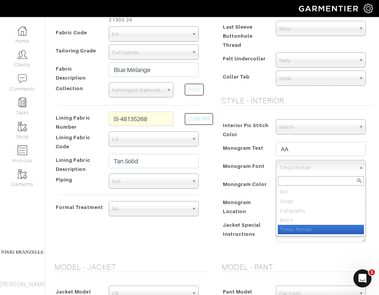
click at [302, 168] on span "Times Roman" at bounding box center [318, 167] width 76 height 15
click at [287, 231] on li "Times Roman" at bounding box center [321, 229] width 86 height 9
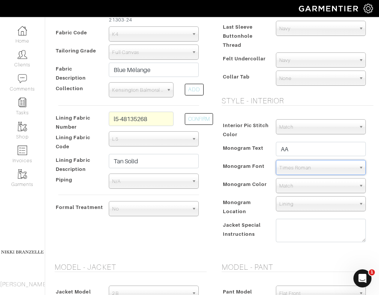
click at [217, 154] on div "Style - Exterior Button Selection Match Formal - Fabric Covered with Formal Tre…" at bounding box center [295, 105] width 167 height 296
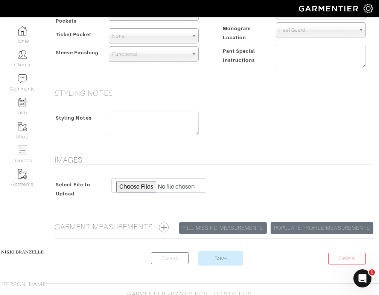
scroll to position [594, 0]
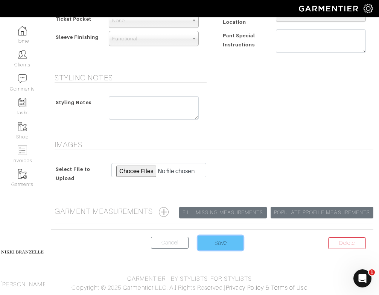
click at [230, 240] on input "Save" at bounding box center [220, 242] width 45 height 14
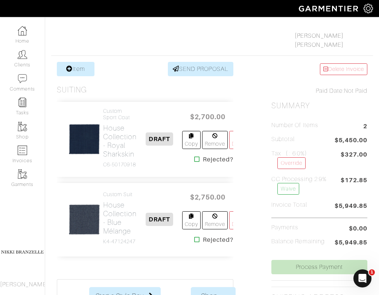
scroll to position [112, 0]
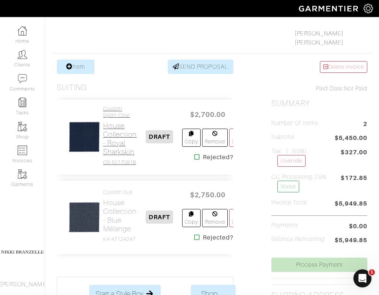
click at [116, 142] on h2 "House Collection - Royal Sharkskin" at bounding box center [120, 138] width 34 height 35
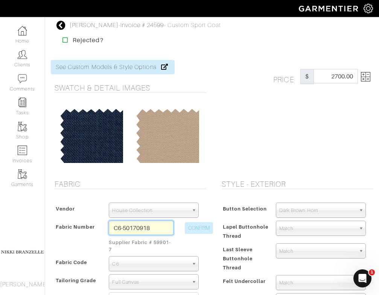
drag, startPoint x: 113, startPoint y: 228, endPoint x: 206, endPoint y: 228, distance: 93.0
click at [205, 228] on div "Fabric Number C6-50170918 Supplier Fabric # 59901-7 CONFIRM" at bounding box center [129, 237] width 152 height 35
type input "z2-46126220"
click at [203, 228] on button "CONFIRM" at bounding box center [199, 228] width 28 height 12
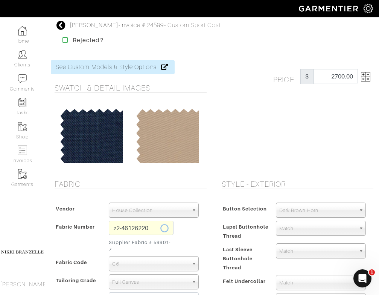
select select
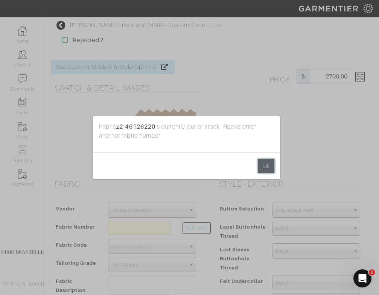
click at [268, 166] on button "Ok" at bounding box center [266, 166] width 17 height 14
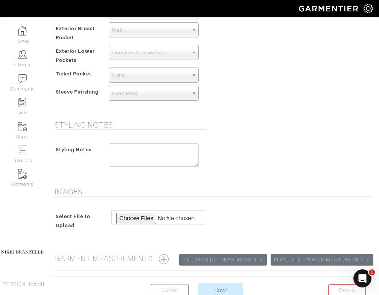
scroll to position [587, 0]
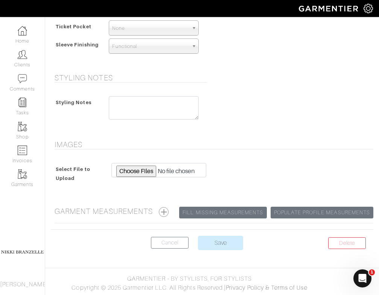
scroll to position [112, 0]
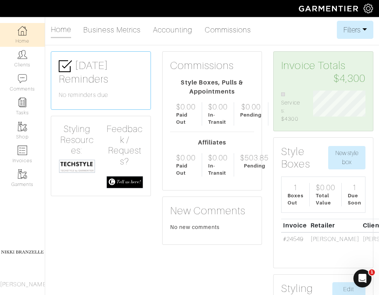
scroll to position [32, 64]
